Goal: Complete application form: Complete application form

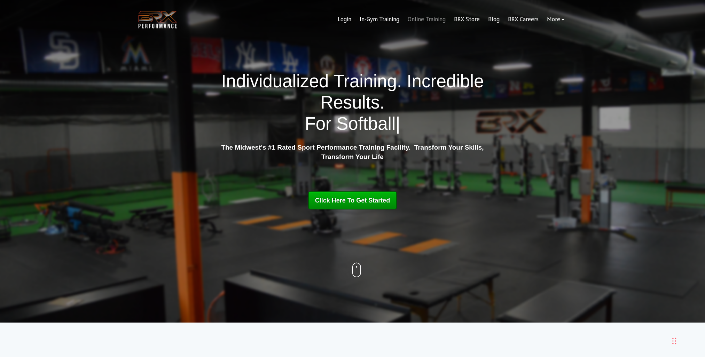
click at [437, 20] on link "Online Training" at bounding box center [427, 19] width 46 height 17
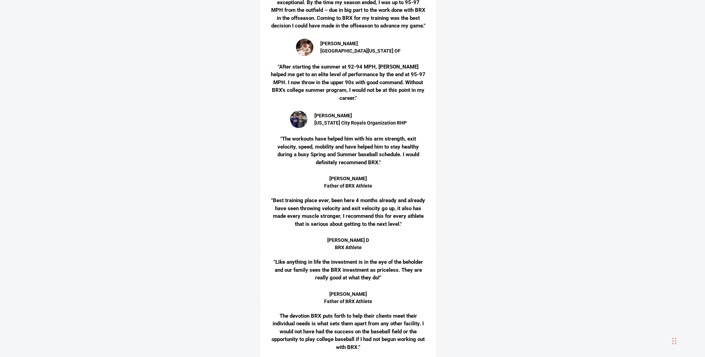
scroll to position [2193, 0]
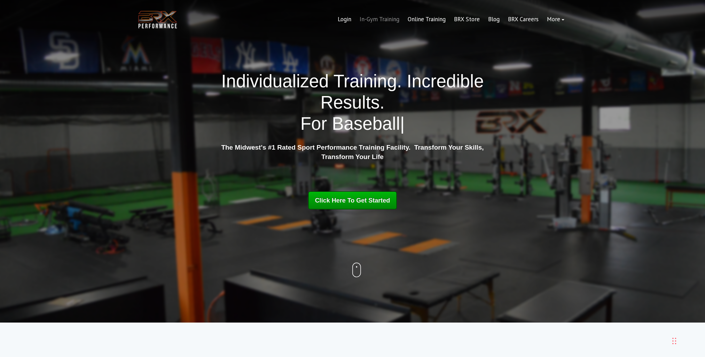
click at [385, 15] on link "In-Gym Training" at bounding box center [379, 19] width 48 height 17
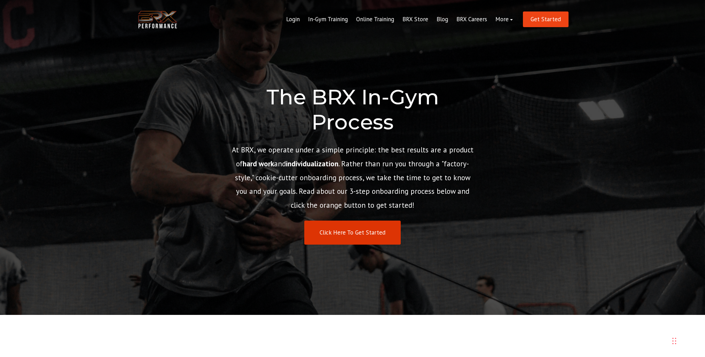
click at [366, 235] on link "Click Here To Get Started" at bounding box center [352, 233] width 96 height 24
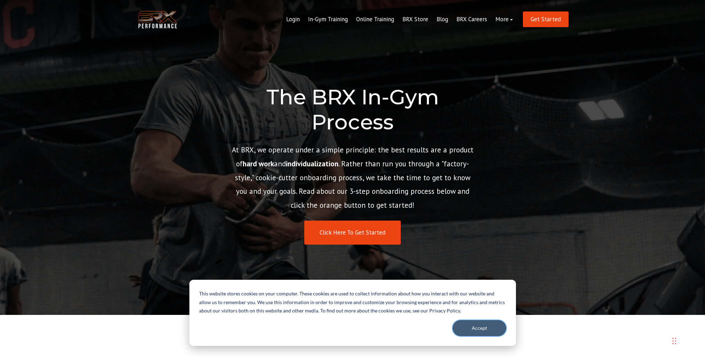
click at [476, 322] on button "Accept" at bounding box center [480, 328] width 54 height 16
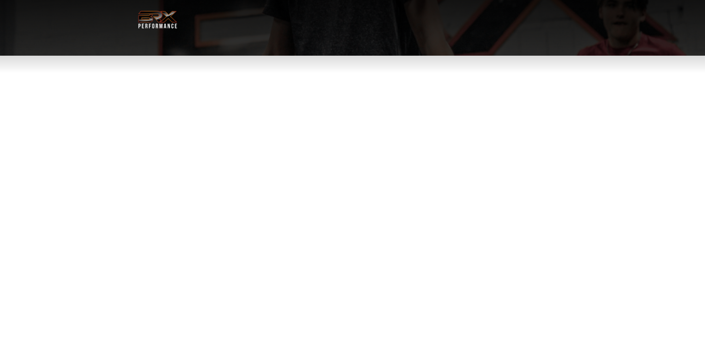
select select "**"
